Goal: Task Accomplishment & Management: Manage account settings

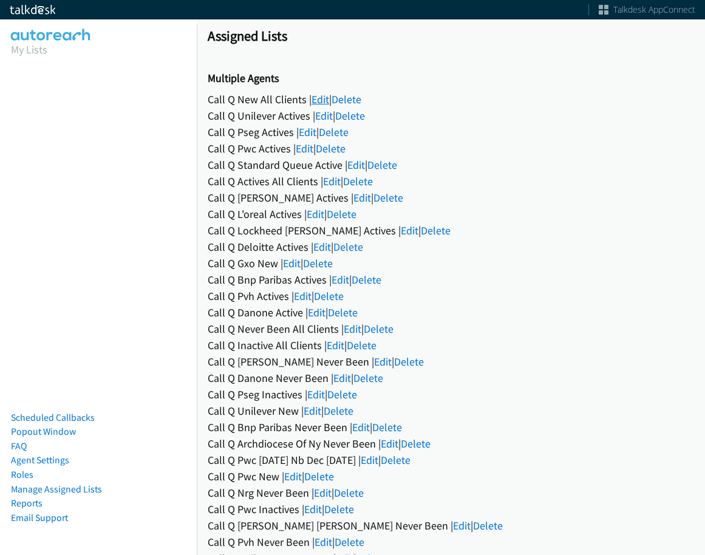
drag, startPoint x: 0, startPoint y: 0, endPoint x: 326, endPoint y: 97, distance: 340.4
click at [326, 97] on link "Edit" at bounding box center [321, 99] width 18 height 14
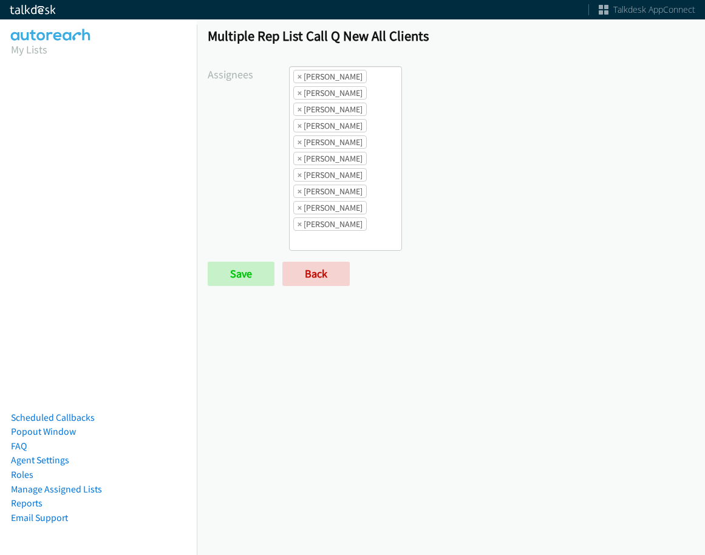
click at [335, 258] on form "Assignees Abigail Odhiambo Alana Ruiz Amber Ramos Cathy Shahan Charles Ross Daq…" at bounding box center [451, 176] width 487 height 220
click at [335, 267] on link "Back" at bounding box center [315, 274] width 67 height 24
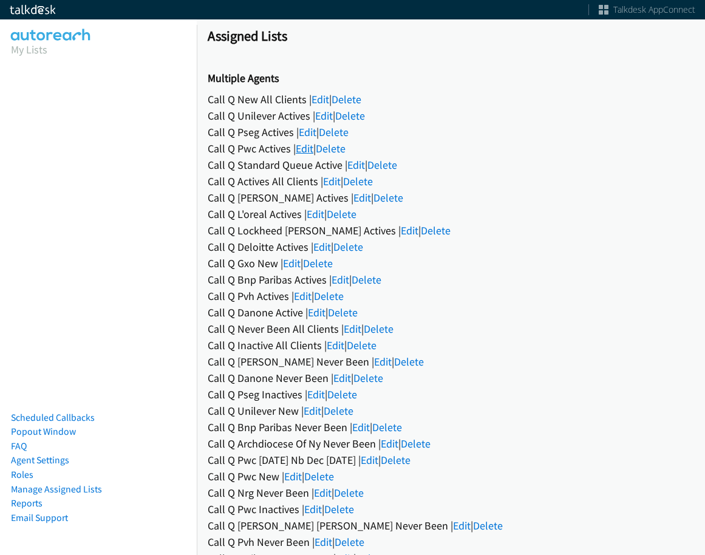
click at [307, 144] on link "Edit" at bounding box center [305, 149] width 18 height 14
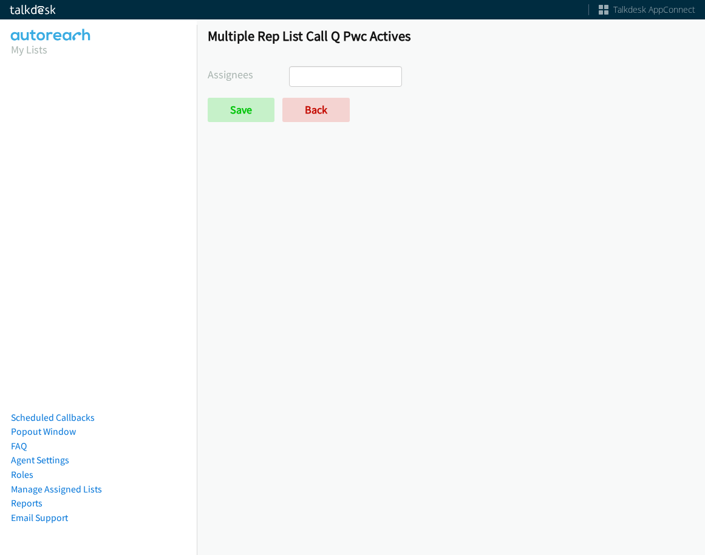
select select
click at [312, 104] on link "Back" at bounding box center [315, 110] width 67 height 24
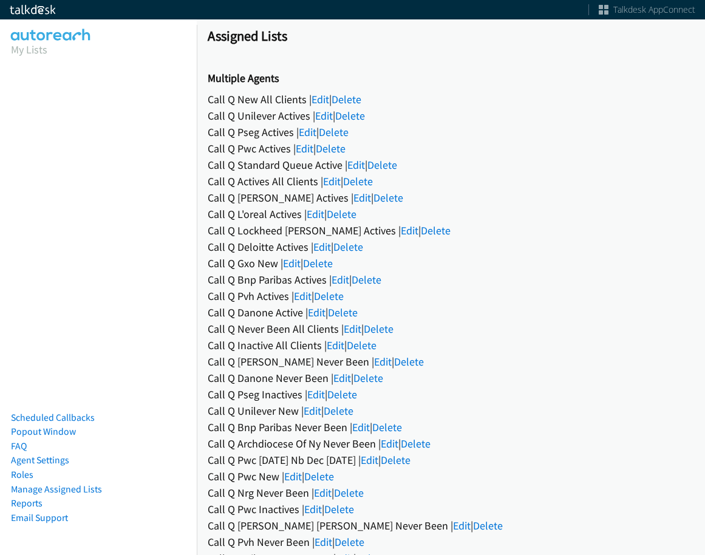
click at [352, 167] on link "Edit" at bounding box center [356, 165] width 18 height 14
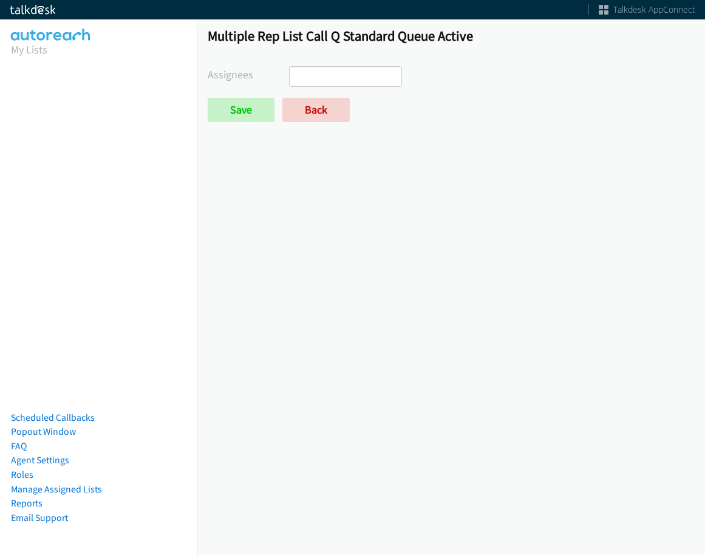
select select
click at [338, 114] on link "Back" at bounding box center [315, 110] width 67 height 24
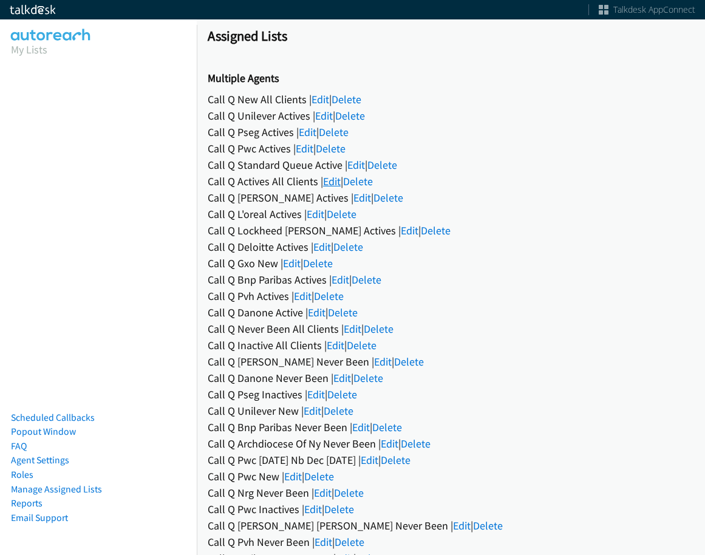
click at [335, 178] on link "Edit" at bounding box center [332, 181] width 18 height 14
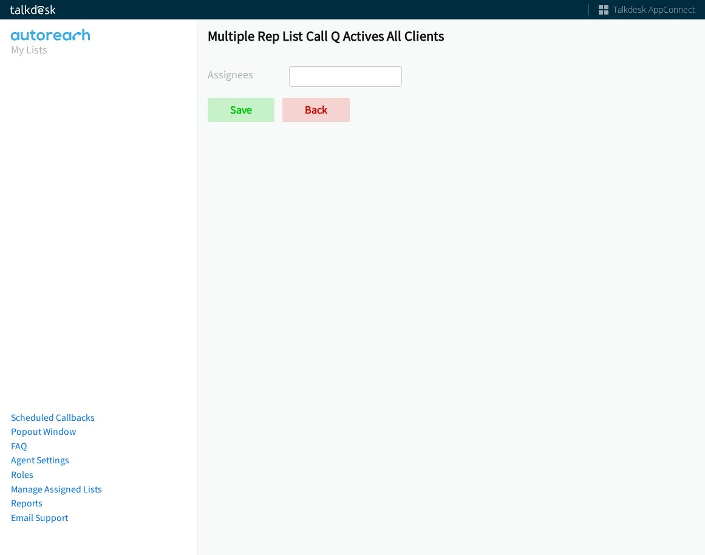
select select
click at [309, 123] on div "Multiple Rep List Call Q Actives All Clients Assignees Abigail Odhiambo Alana R…" at bounding box center [451, 80] width 508 height 128
click at [310, 114] on link "Back" at bounding box center [315, 110] width 67 height 24
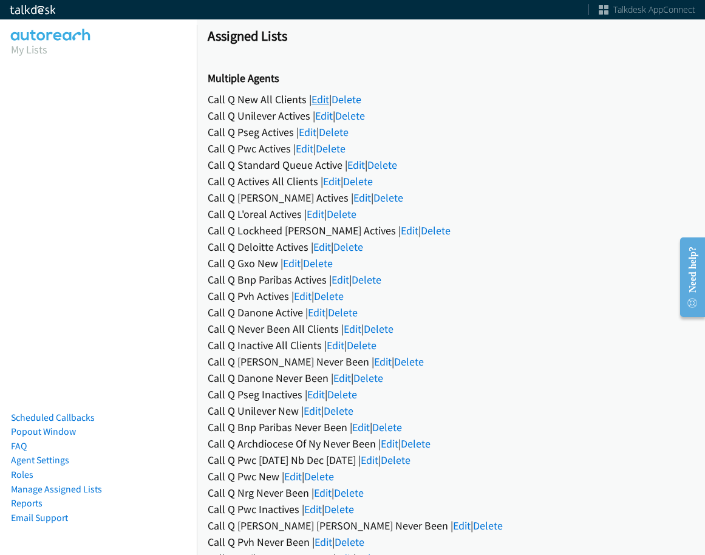
click at [315, 101] on link "Edit" at bounding box center [321, 99] width 18 height 14
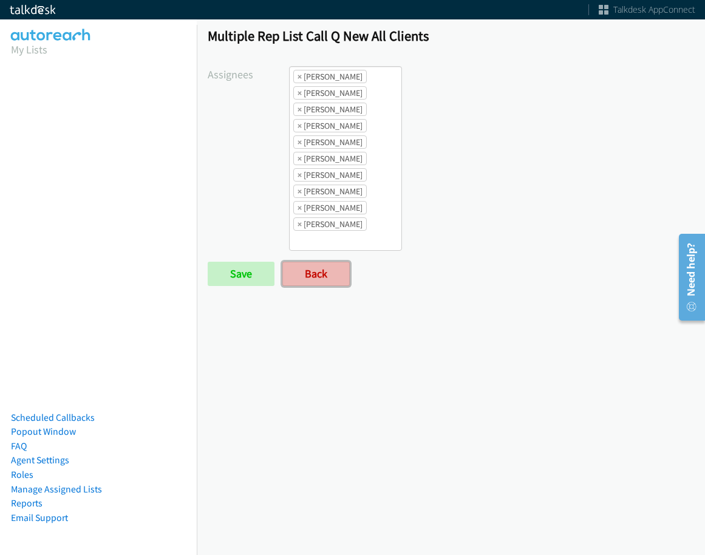
click at [332, 276] on link "Back" at bounding box center [315, 274] width 67 height 24
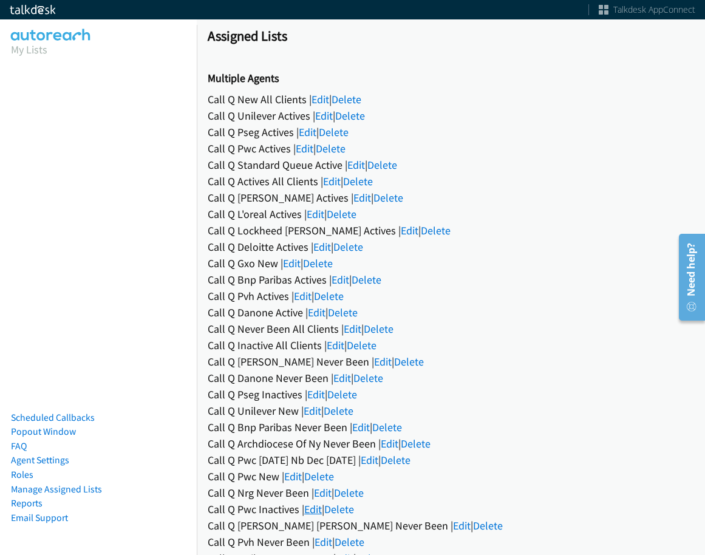
click at [321, 506] on link "Edit" at bounding box center [313, 509] width 18 height 14
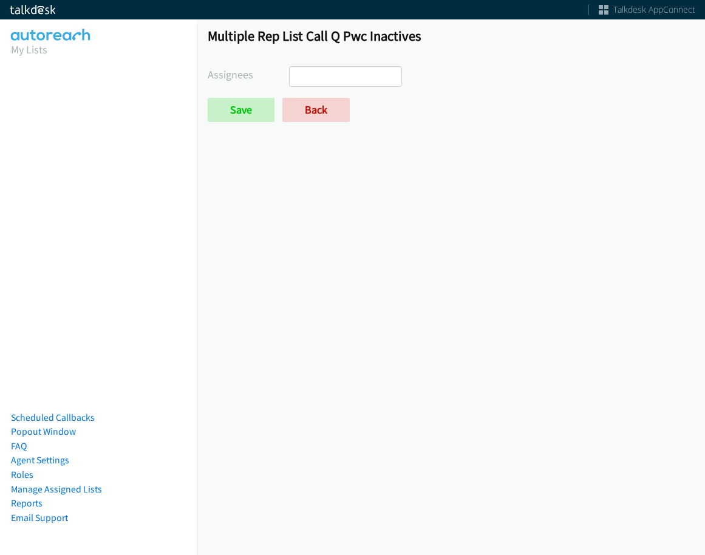
click at [335, 83] on ul at bounding box center [346, 76] width 112 height 19
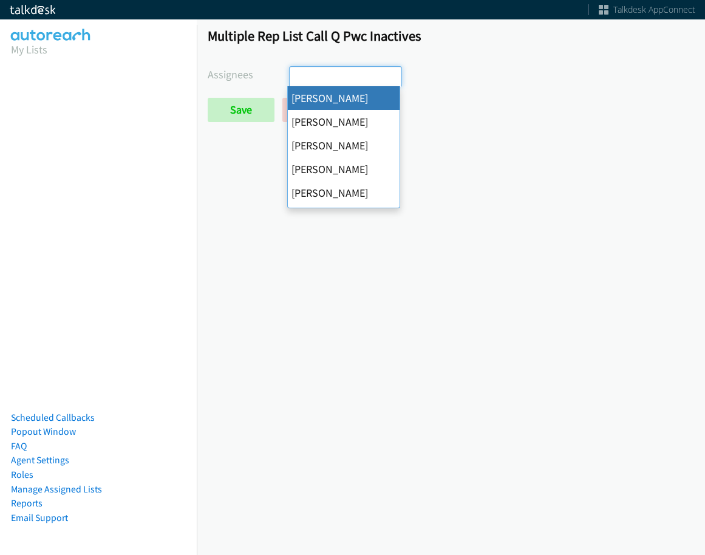
select select "cb11e729-9a1d-44de-9b38-0f5a50c7e01c"
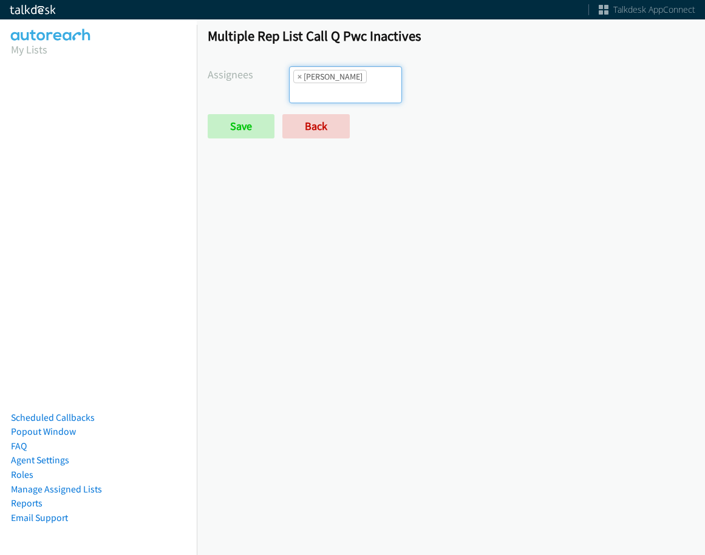
click at [350, 90] on ul "× Abigail Odhiambo" at bounding box center [346, 85] width 112 height 36
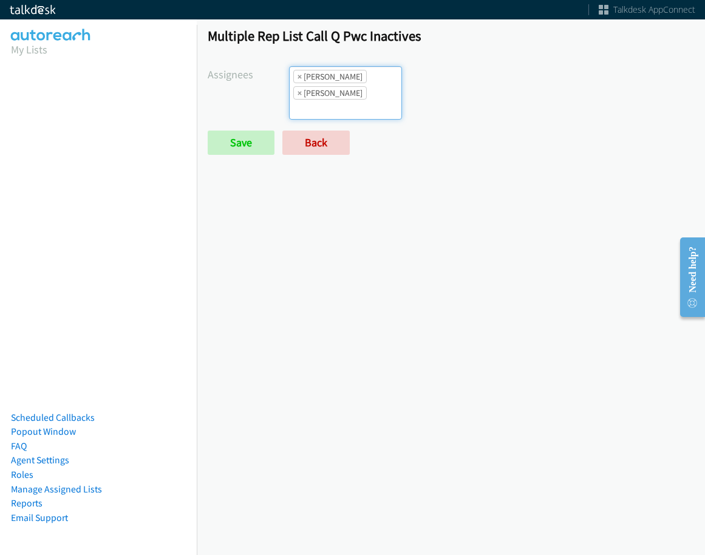
drag, startPoint x: 364, startPoint y: 94, endPoint x: 363, endPoint y: 101, distance: 6.8
click at [332, 100] on input "search" at bounding box center [311, 109] width 43 height 19
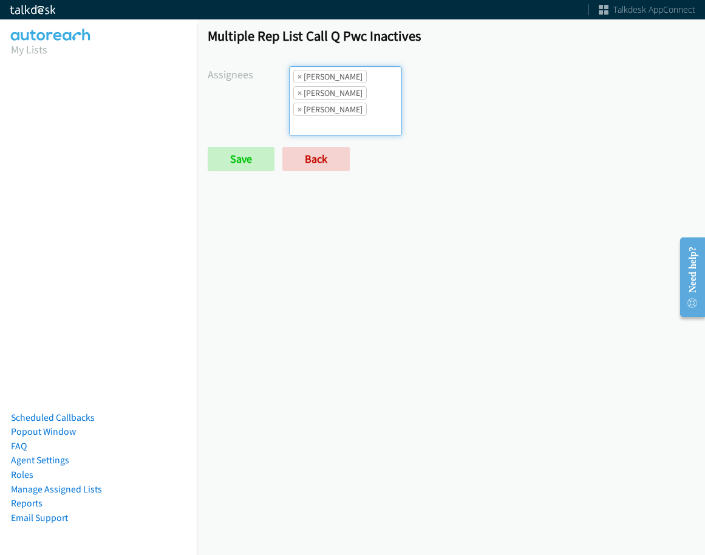
click at [332, 116] on input "search" at bounding box center [311, 125] width 43 height 19
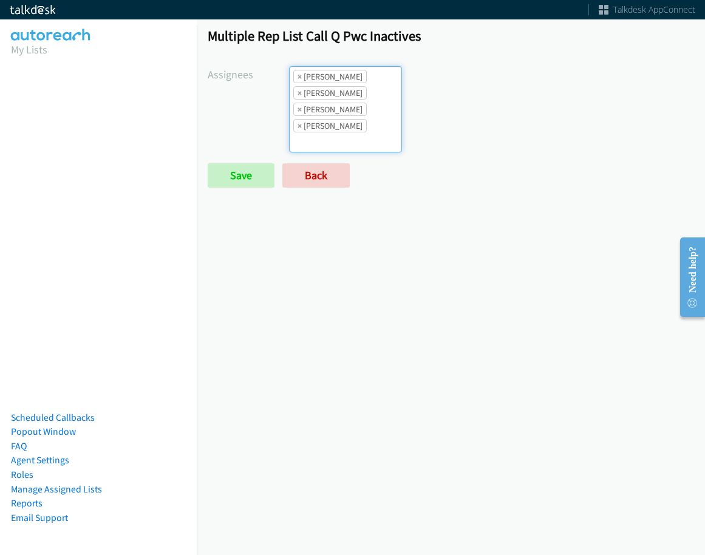
click at [363, 111] on ul "× Abigail Odhiambo × Alana Ruiz × Cathy Shahan × Charles Ross" at bounding box center [346, 109] width 112 height 85
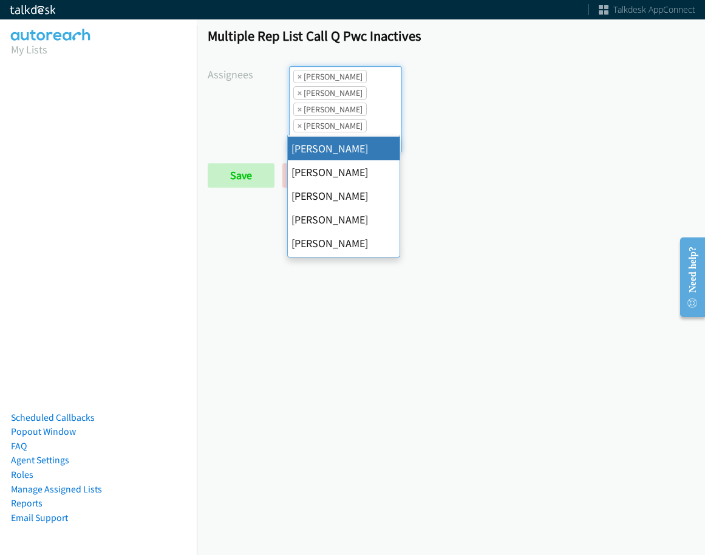
scroll to position [121, 0]
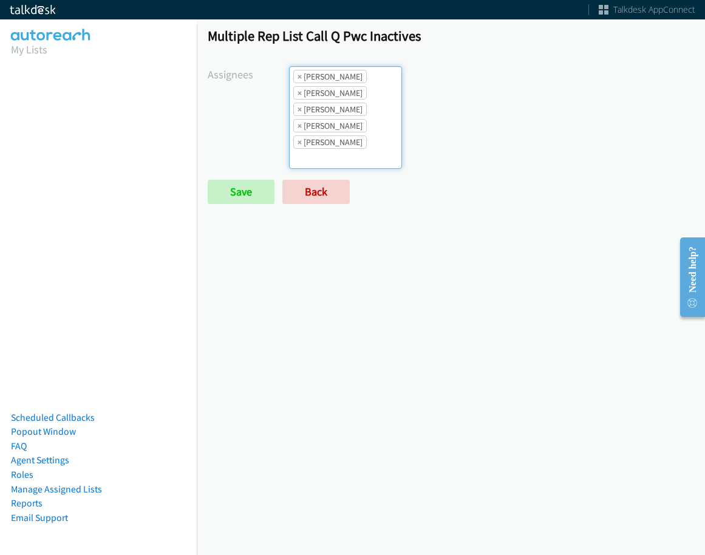
click at [355, 106] on li "× Cathy Shahan" at bounding box center [330, 109] width 74 height 13
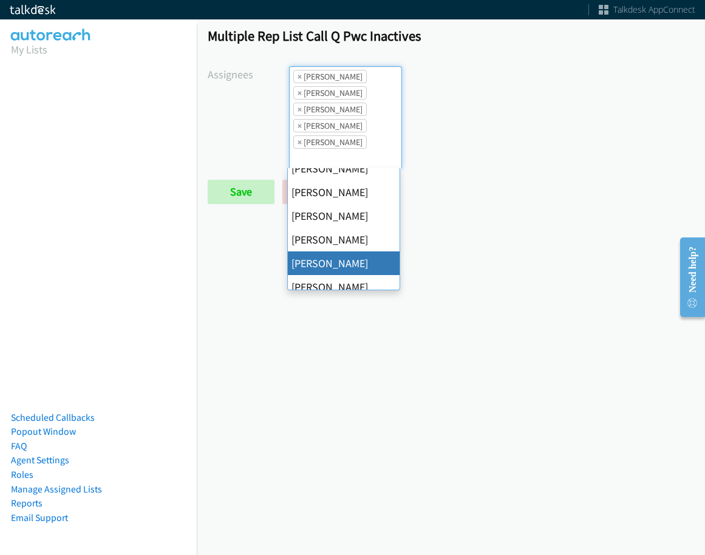
scroll to position [112, 0]
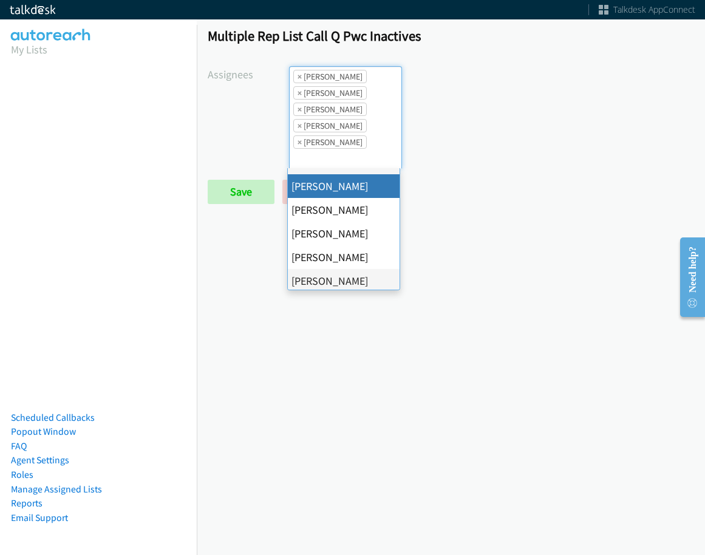
drag, startPoint x: 338, startPoint y: 196, endPoint x: 358, endPoint y: 150, distance: 50.3
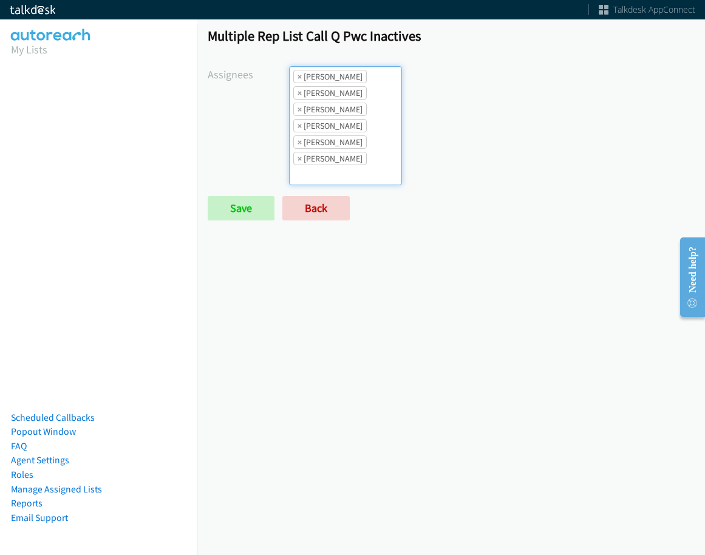
click at [359, 148] on li "× Daquaya Johnson" at bounding box center [330, 141] width 74 height 13
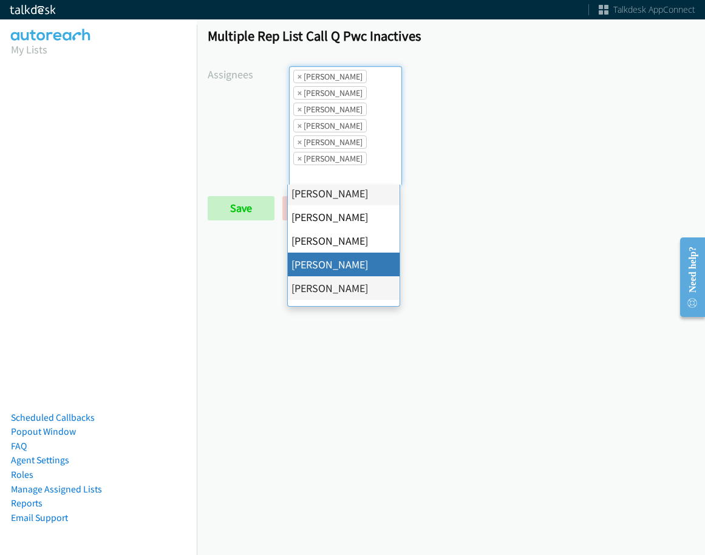
scroll to position [182, 0]
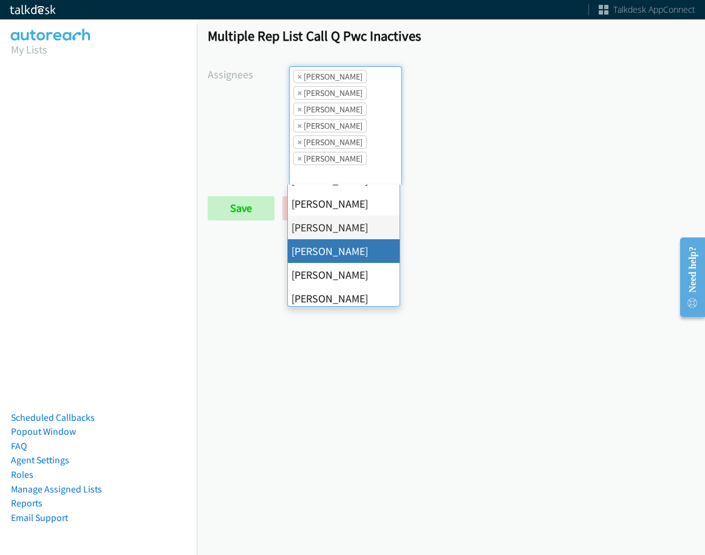
drag, startPoint x: 347, startPoint y: 245, endPoint x: 351, endPoint y: 220, distance: 25.2
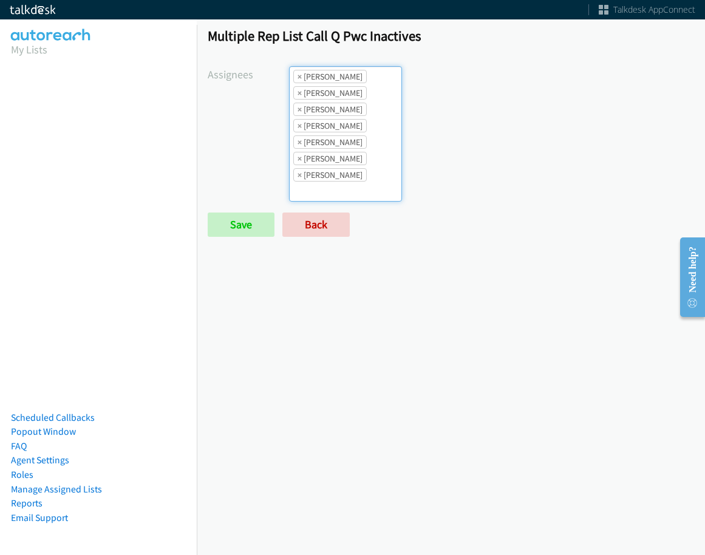
click at [360, 157] on li "× Jasmin Martinez" at bounding box center [330, 158] width 74 height 13
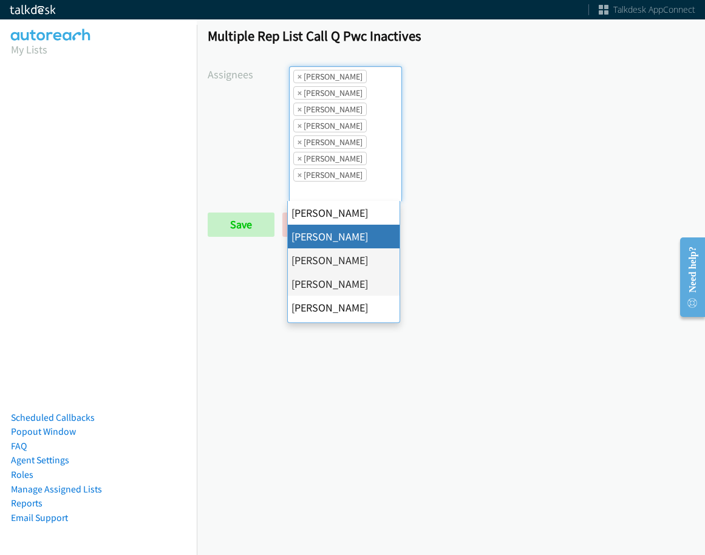
scroll to position [234, 0]
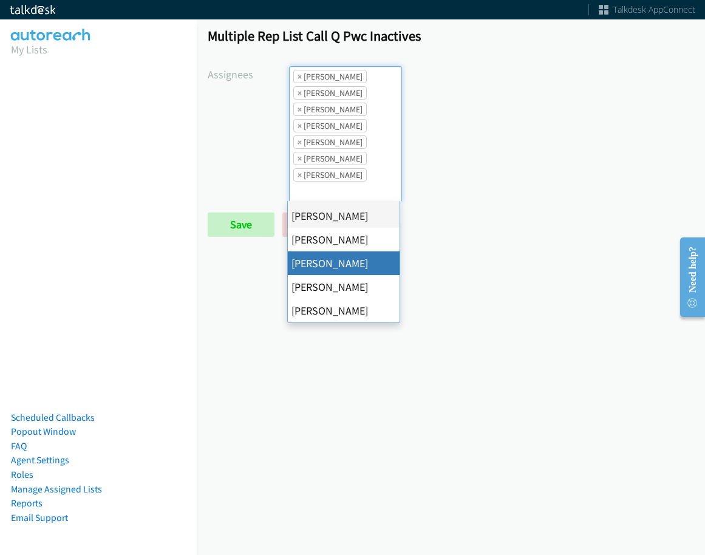
drag, startPoint x: 363, startPoint y: 260, endPoint x: 367, endPoint y: 188, distance: 72.4
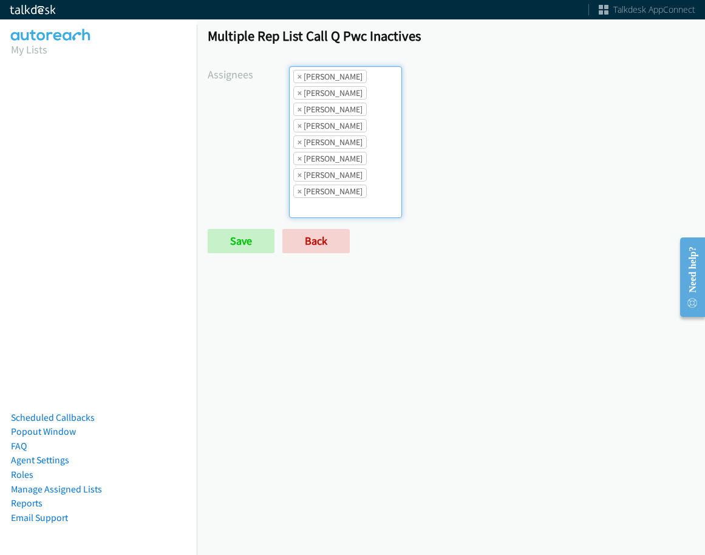
click at [368, 185] on ul "× Abigail Odhiambo × Alana Ruiz × Cathy Shahan × Charles Ross × Daquaya Johnson…" at bounding box center [346, 142] width 112 height 151
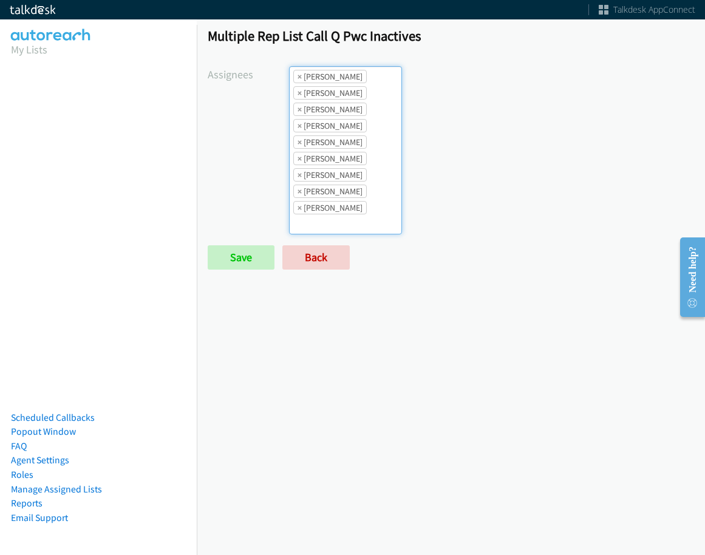
click at [368, 185] on ul "× Abigail Odhiambo × Alana Ruiz × Cathy Shahan × Charles Ross × Daquaya Johnson…" at bounding box center [346, 150] width 112 height 167
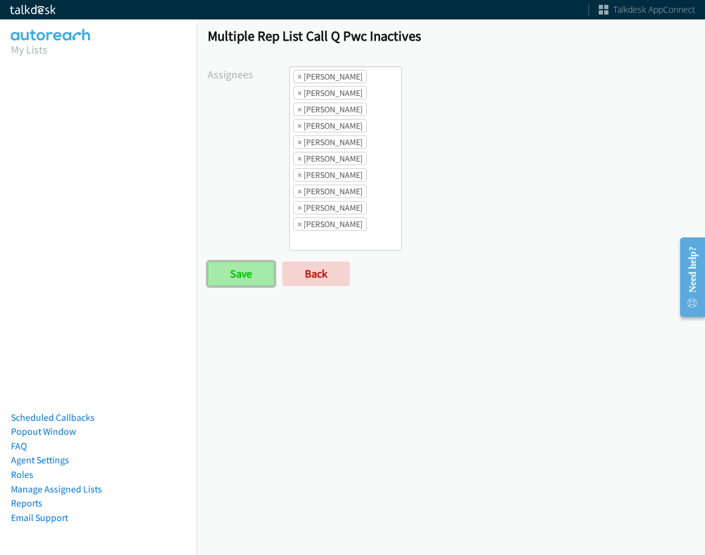
click at [244, 282] on input "Save" at bounding box center [241, 274] width 67 height 24
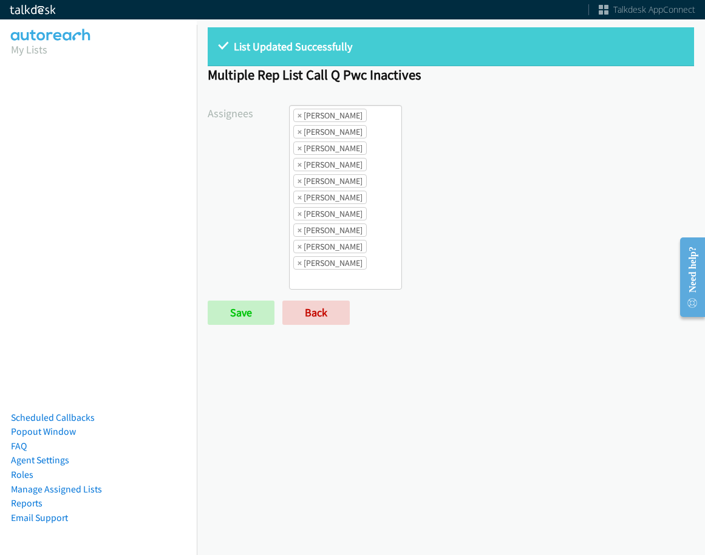
click at [303, 293] on form "Assignees Abigail Odhiambo Alana Ruiz Amber Ramos Cathy Shahan Charles Ross Daq…" at bounding box center [451, 215] width 487 height 220
drag, startPoint x: 307, startPoint y: 314, endPoint x: 406, endPoint y: 315, distance: 99.0
click at [307, 314] on link "Back" at bounding box center [315, 313] width 67 height 24
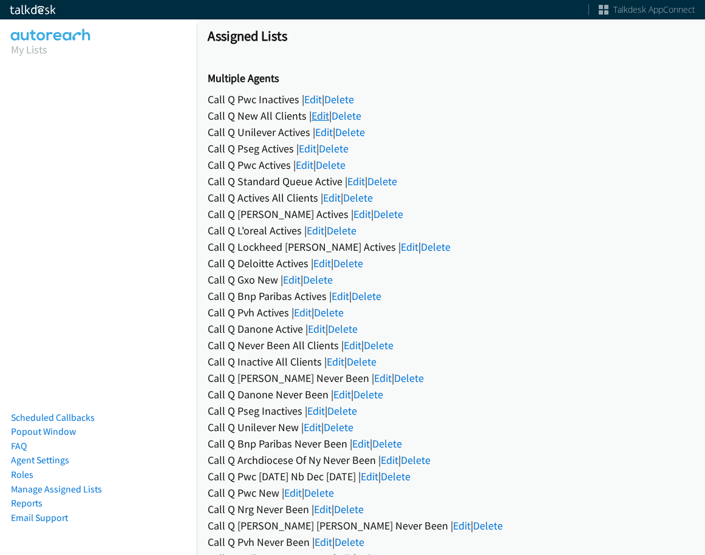
click at [318, 118] on link "Edit" at bounding box center [321, 116] width 18 height 14
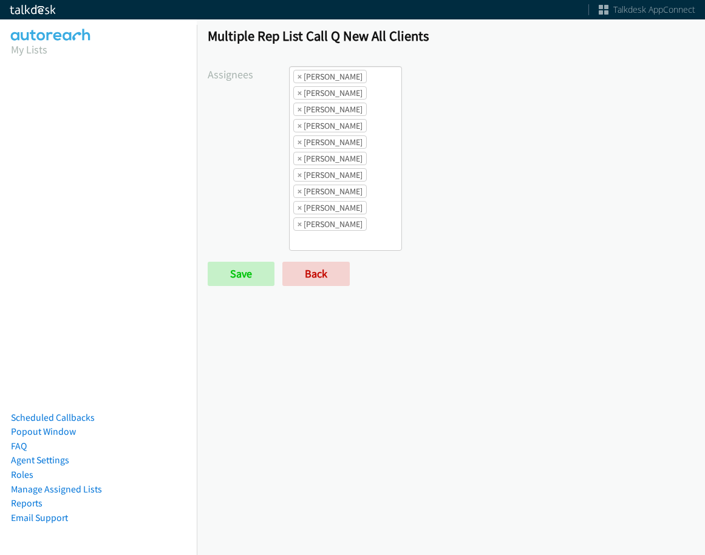
click at [303, 80] on li "× Abigail Odhiambo" at bounding box center [330, 76] width 74 height 13
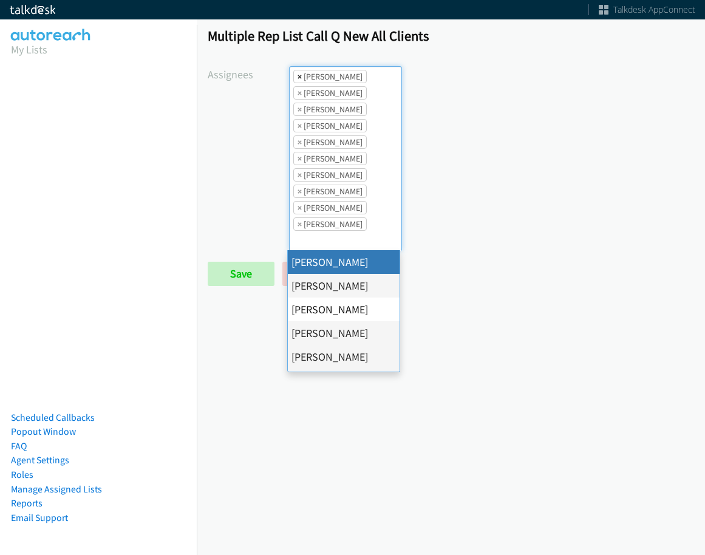
click at [298, 78] on span "×" at bounding box center [300, 76] width 4 height 12
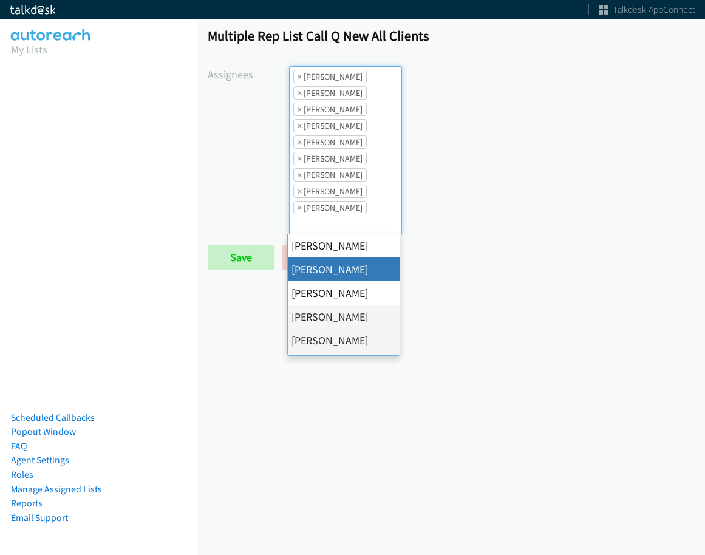
click at [298, 78] on span "×" at bounding box center [300, 76] width 4 height 12
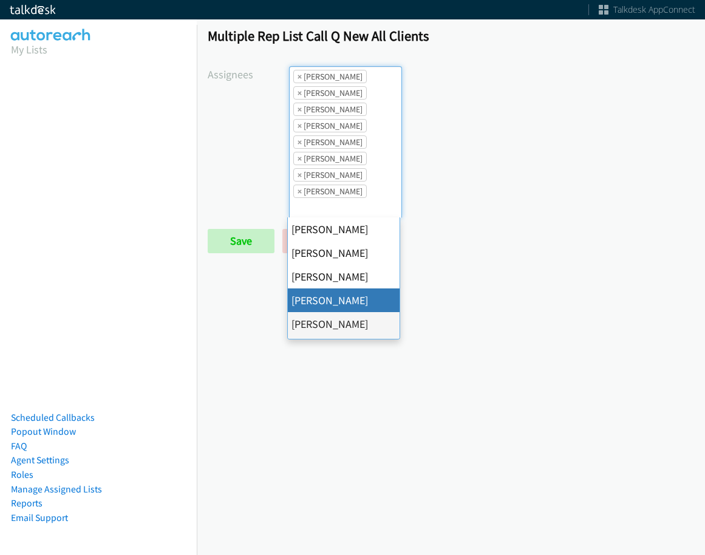
click at [298, 78] on span "×" at bounding box center [300, 76] width 4 height 12
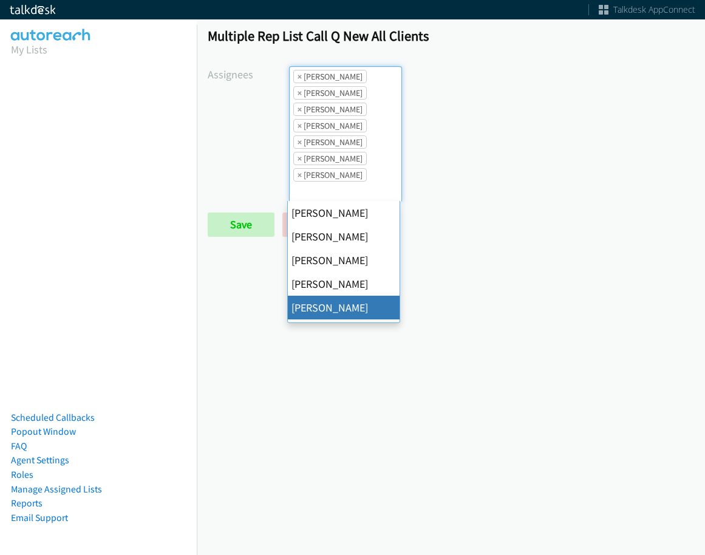
click at [298, 78] on span "×" at bounding box center [300, 76] width 4 height 12
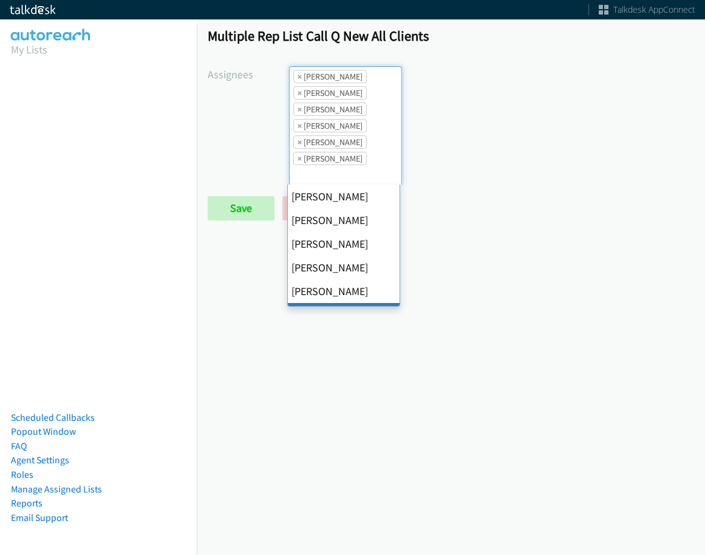
click at [298, 78] on span "×" at bounding box center [300, 76] width 4 height 12
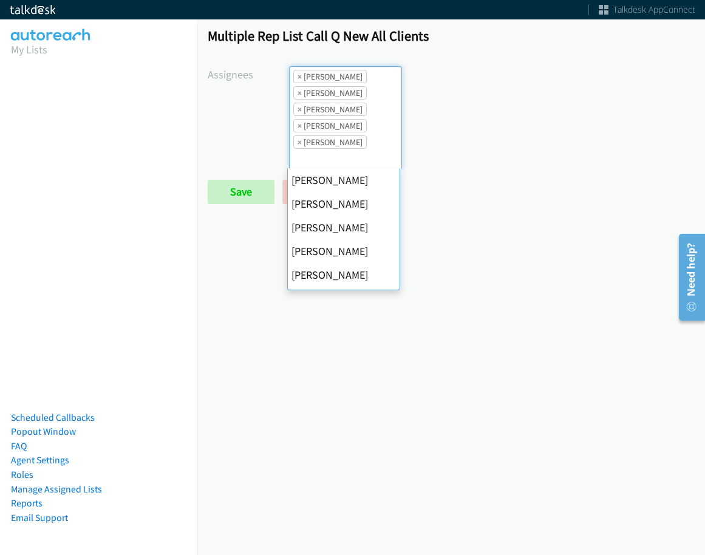
click at [298, 78] on span "×" at bounding box center [300, 76] width 4 height 12
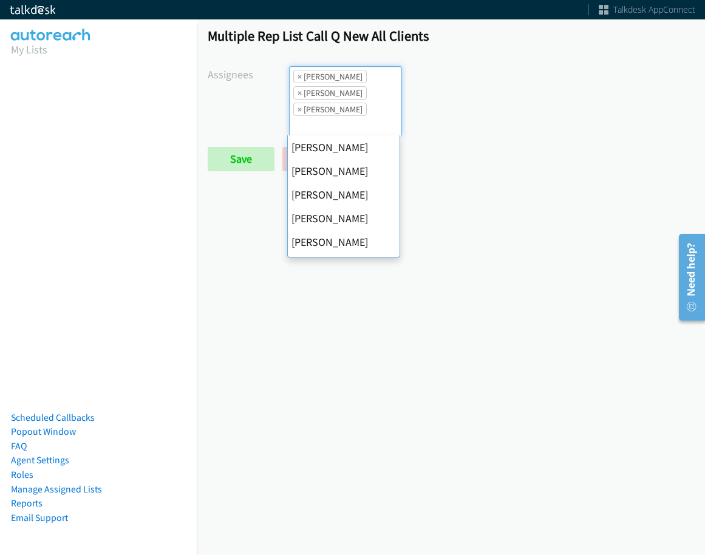
click at [298, 78] on span "×" at bounding box center [300, 76] width 4 height 12
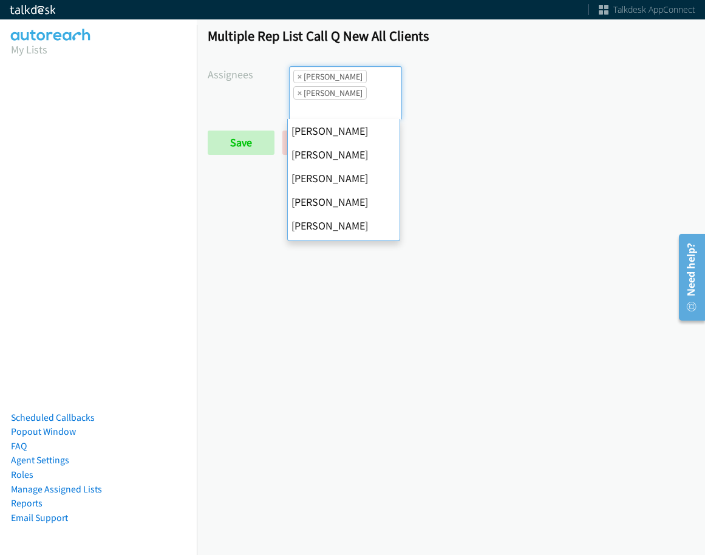
click at [298, 78] on span "×" at bounding box center [300, 76] width 4 height 12
select select "fd8c5d46-30db-44cb-8f0d-00da318b790a"
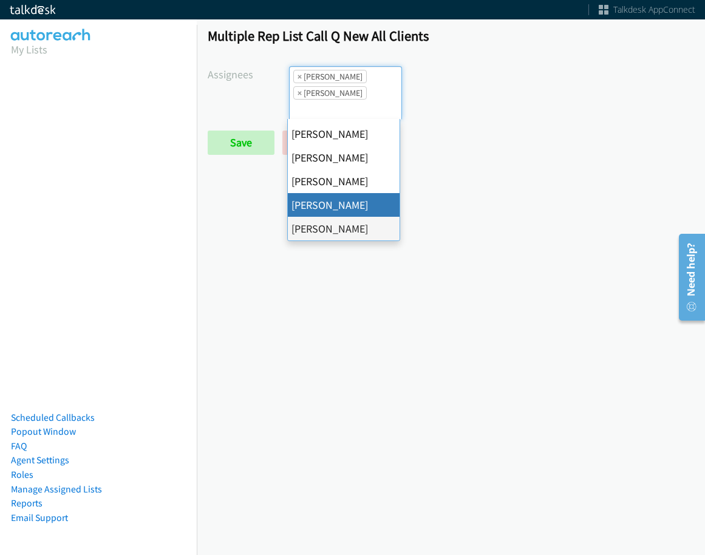
select select
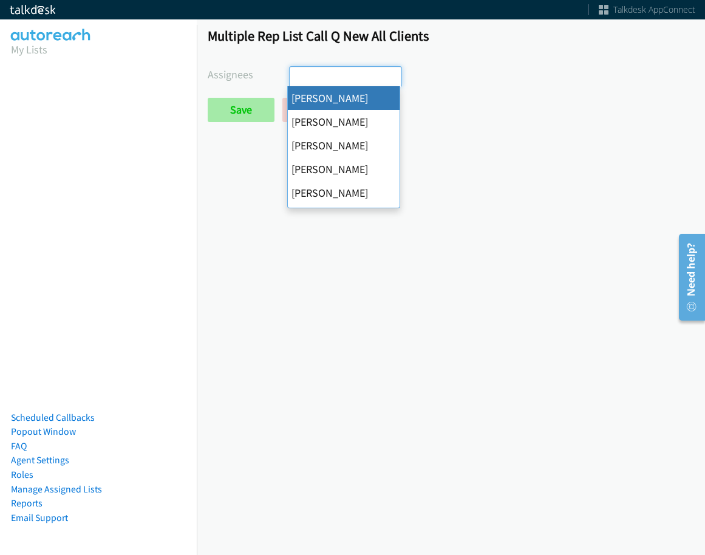
drag, startPoint x: 298, startPoint y: 78, endPoint x: 241, endPoint y: 113, distance: 67.6
click at [297, 78] on input "search" at bounding box center [311, 76] width 43 height 19
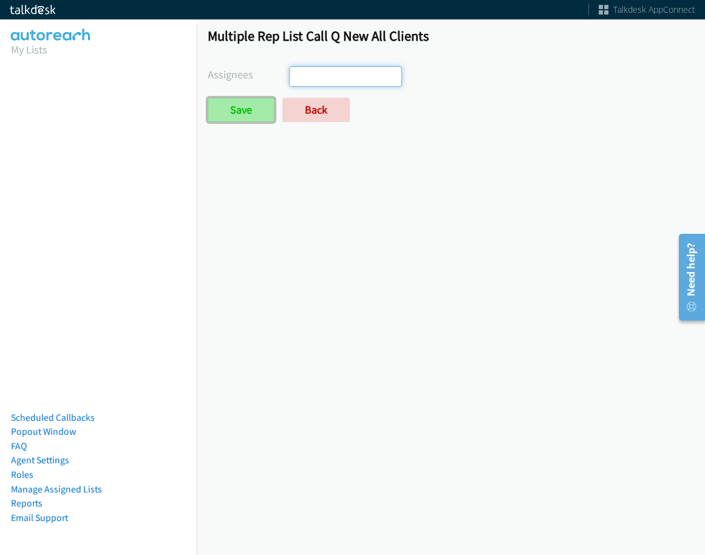
click at [240, 113] on input "Save" at bounding box center [241, 110] width 67 height 24
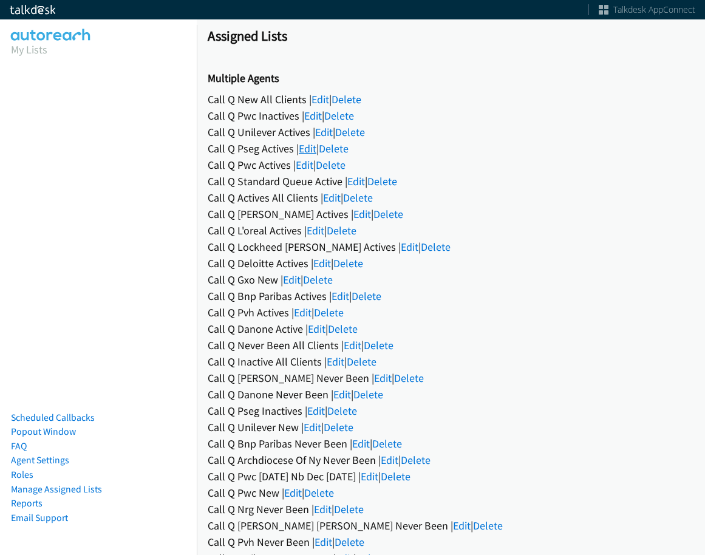
click at [306, 148] on link "Edit" at bounding box center [308, 149] width 18 height 14
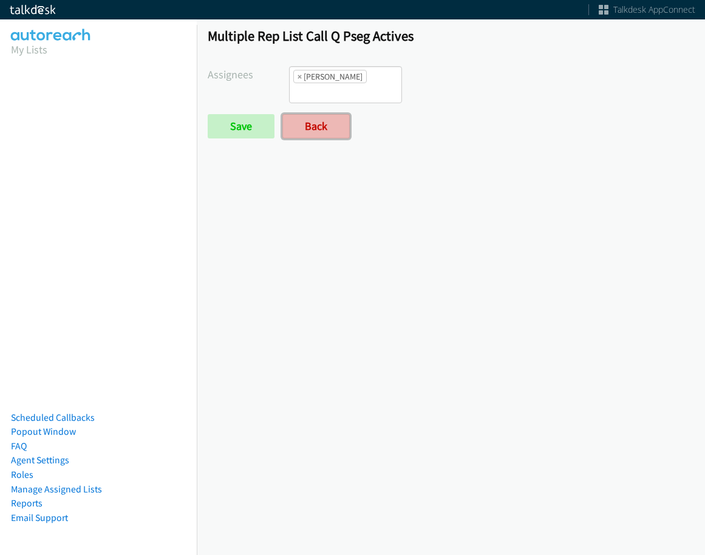
drag, startPoint x: 319, startPoint y: 110, endPoint x: 316, endPoint y: 100, distance: 10.6
click at [319, 114] on link "Back" at bounding box center [315, 126] width 67 height 24
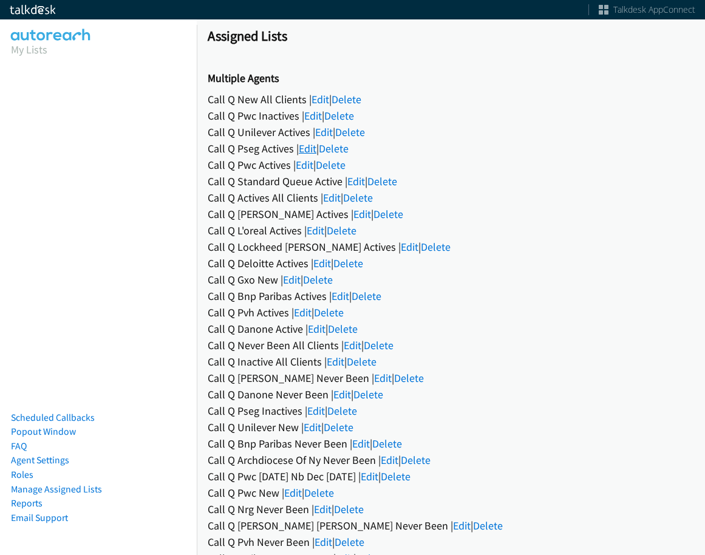
click at [313, 147] on link "Edit" at bounding box center [308, 149] width 18 height 14
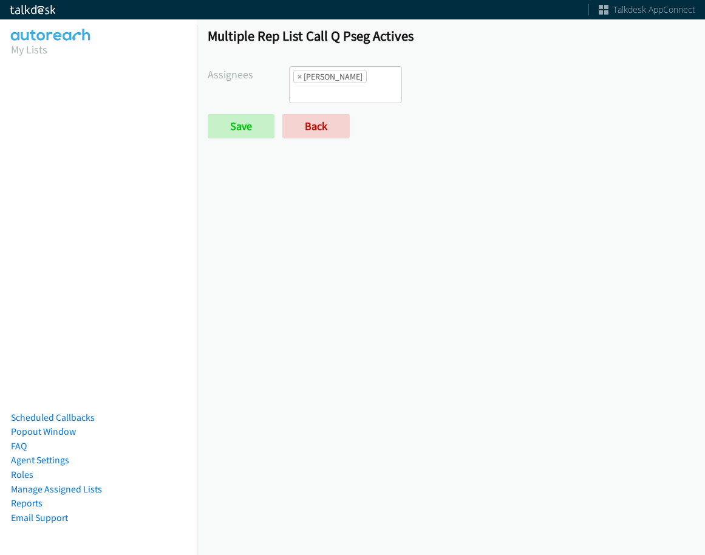
click at [301, 72] on li "× Amber Ramos" at bounding box center [330, 76] width 74 height 13
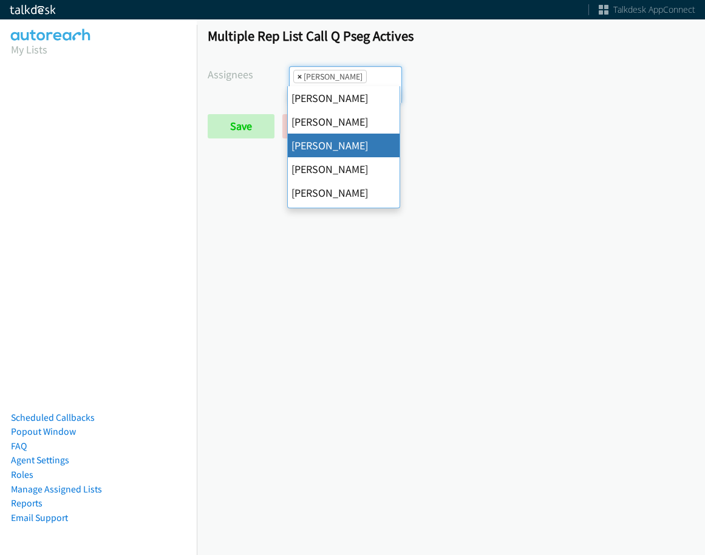
click at [299, 75] on span "×" at bounding box center [300, 76] width 4 height 12
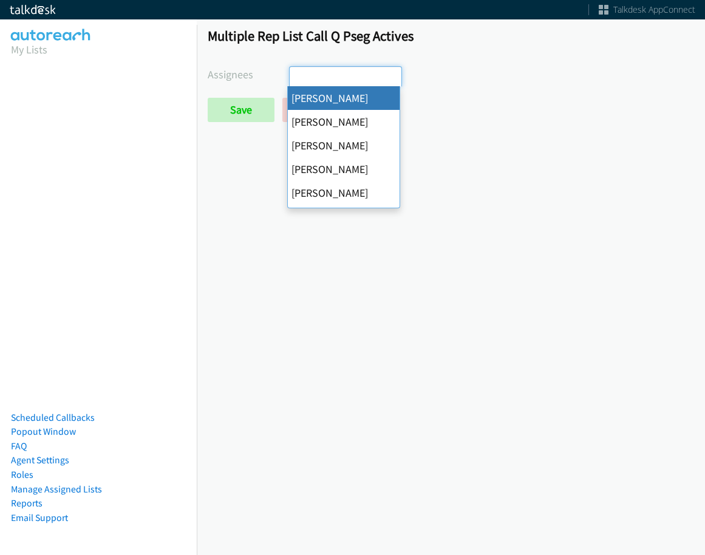
select select
click at [253, 104] on input "Save" at bounding box center [241, 110] width 67 height 24
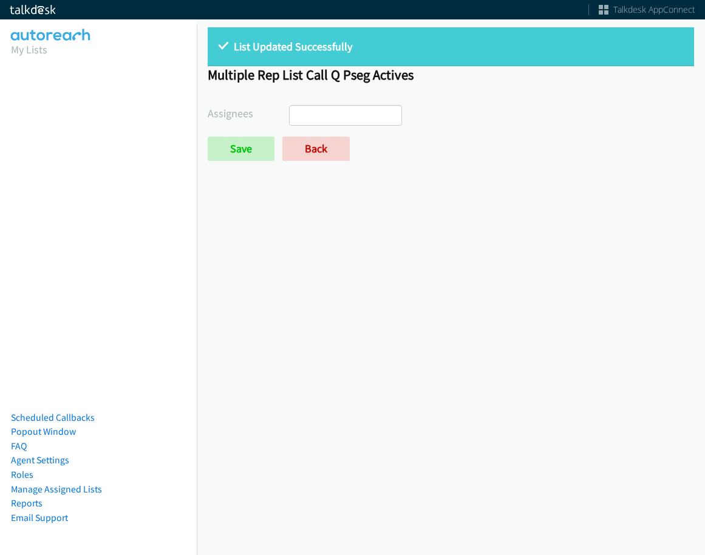
select select
click at [315, 147] on link "Back" at bounding box center [315, 149] width 67 height 24
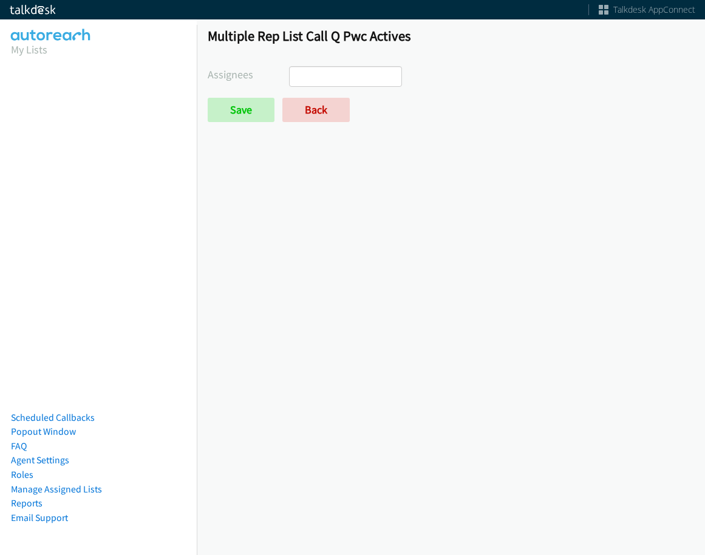
select select
click at [320, 105] on link "Back" at bounding box center [315, 110] width 67 height 24
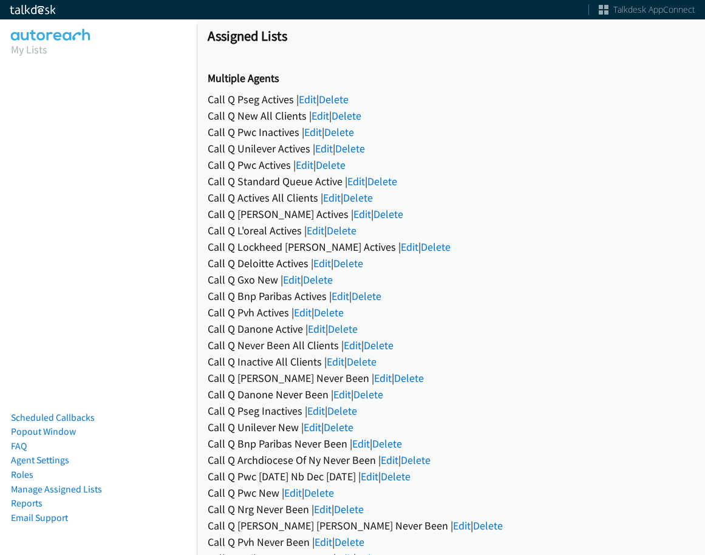
click at [341, 194] on div "Call Q Actives All Clients | Edit | Delete" at bounding box center [451, 198] width 487 height 16
click at [332, 196] on link "Edit" at bounding box center [332, 198] width 18 height 14
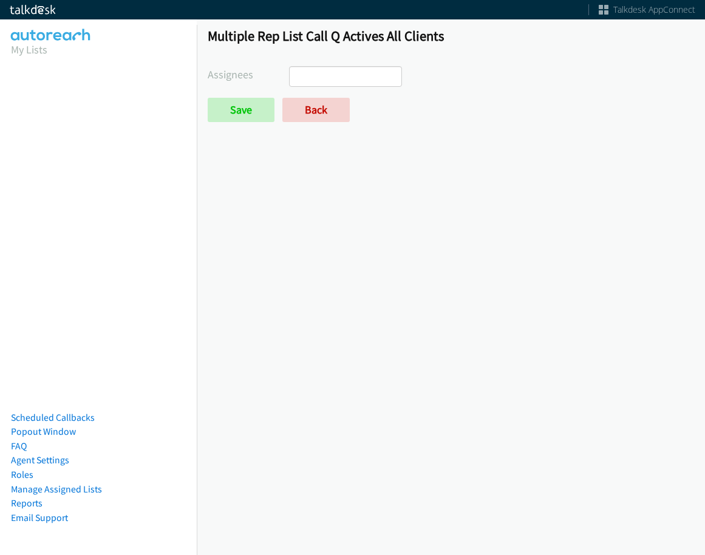
click at [328, 76] on input "search" at bounding box center [311, 76] width 43 height 19
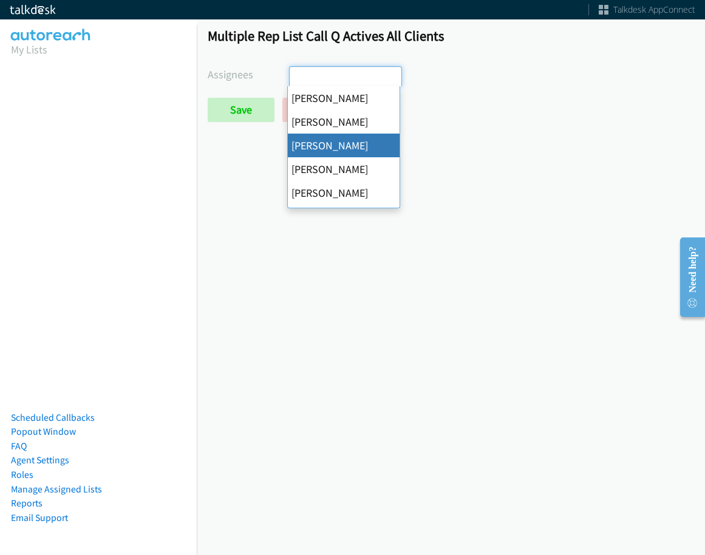
select select "84c3941c-c535-4956-b4f5-53705212fffd"
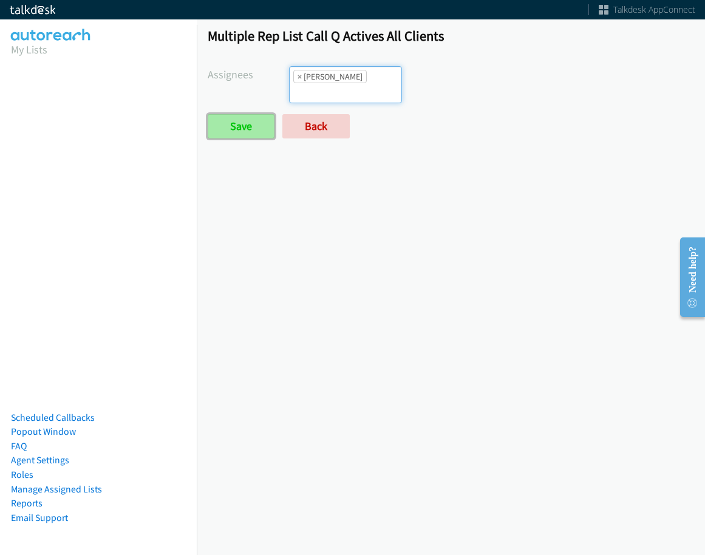
click at [246, 114] on input "Save" at bounding box center [241, 126] width 67 height 24
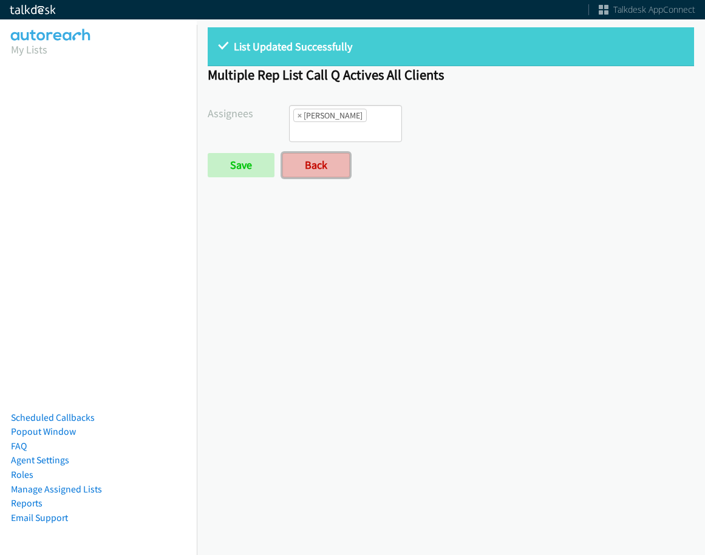
drag, startPoint x: 315, startPoint y: 148, endPoint x: 315, endPoint y: 156, distance: 7.3
click at [315, 153] on link "Back" at bounding box center [315, 165] width 67 height 24
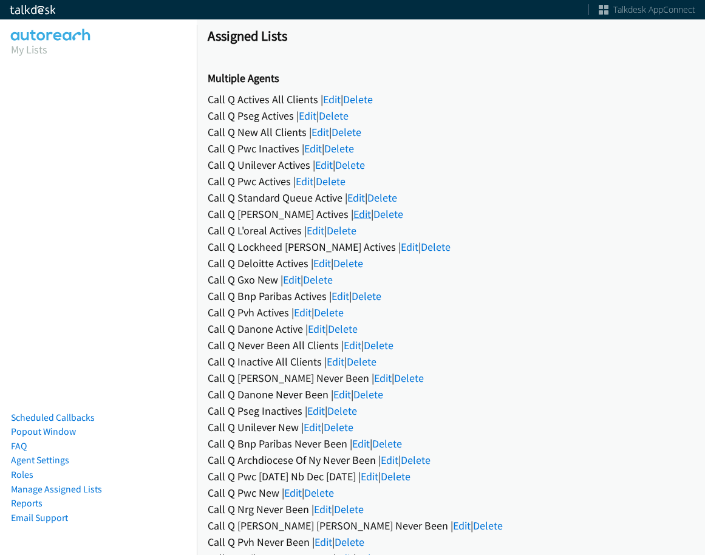
click at [354, 214] on link "Edit" at bounding box center [363, 214] width 18 height 14
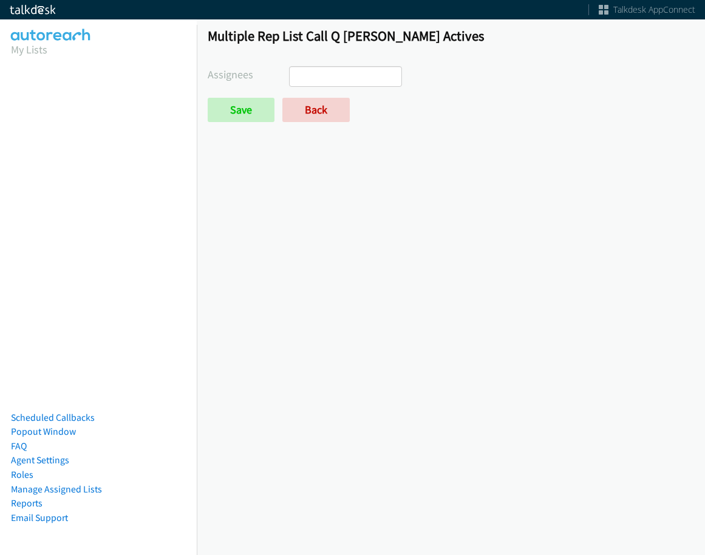
select select
click at [335, 103] on link "Back" at bounding box center [315, 110] width 67 height 24
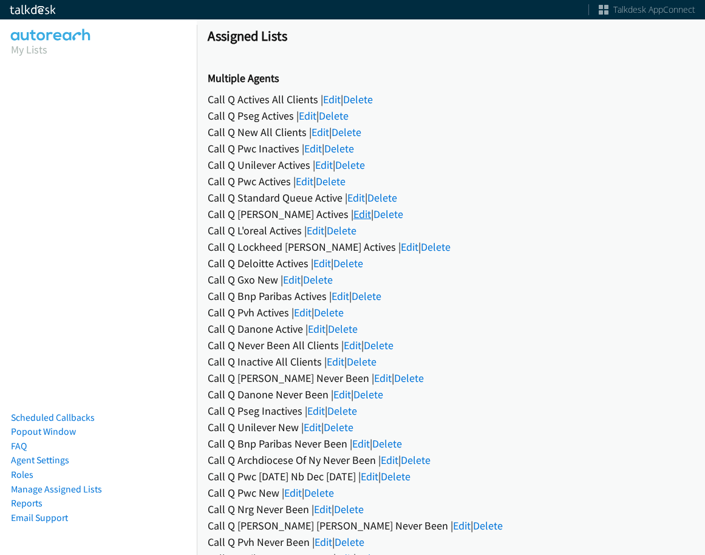
click at [354, 217] on link "Edit" at bounding box center [363, 214] width 18 height 14
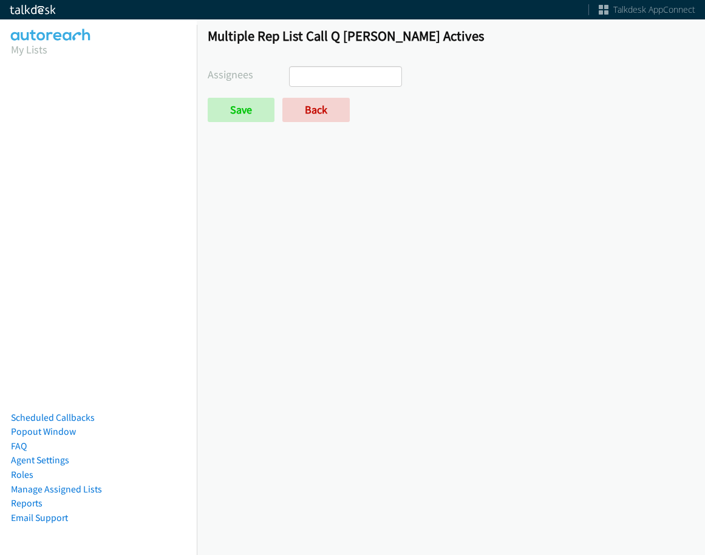
select select
click at [327, 115] on link "Back" at bounding box center [315, 110] width 67 height 24
